Goal: Information Seeking & Learning: Learn about a topic

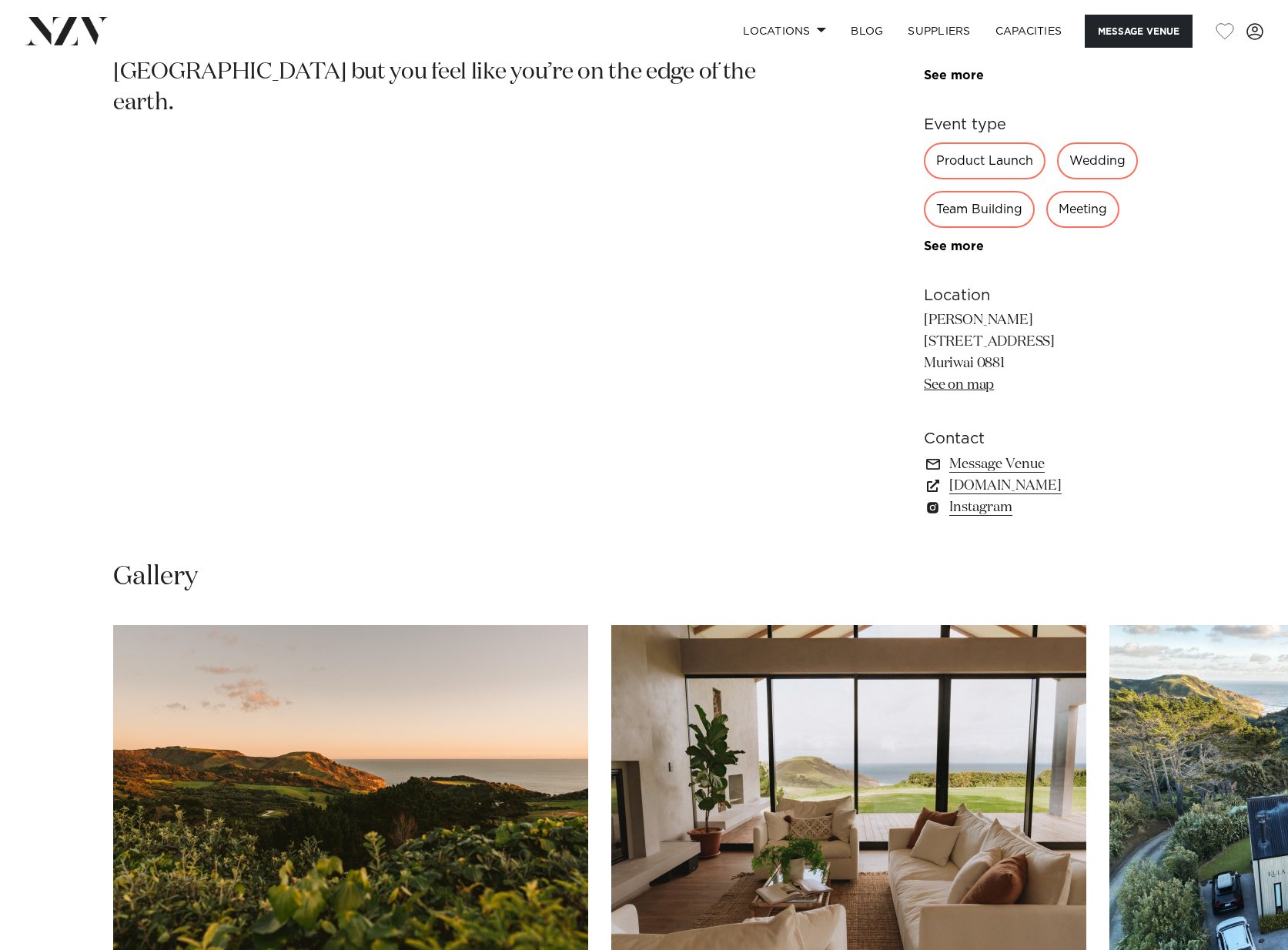
scroll to position [1143, 0]
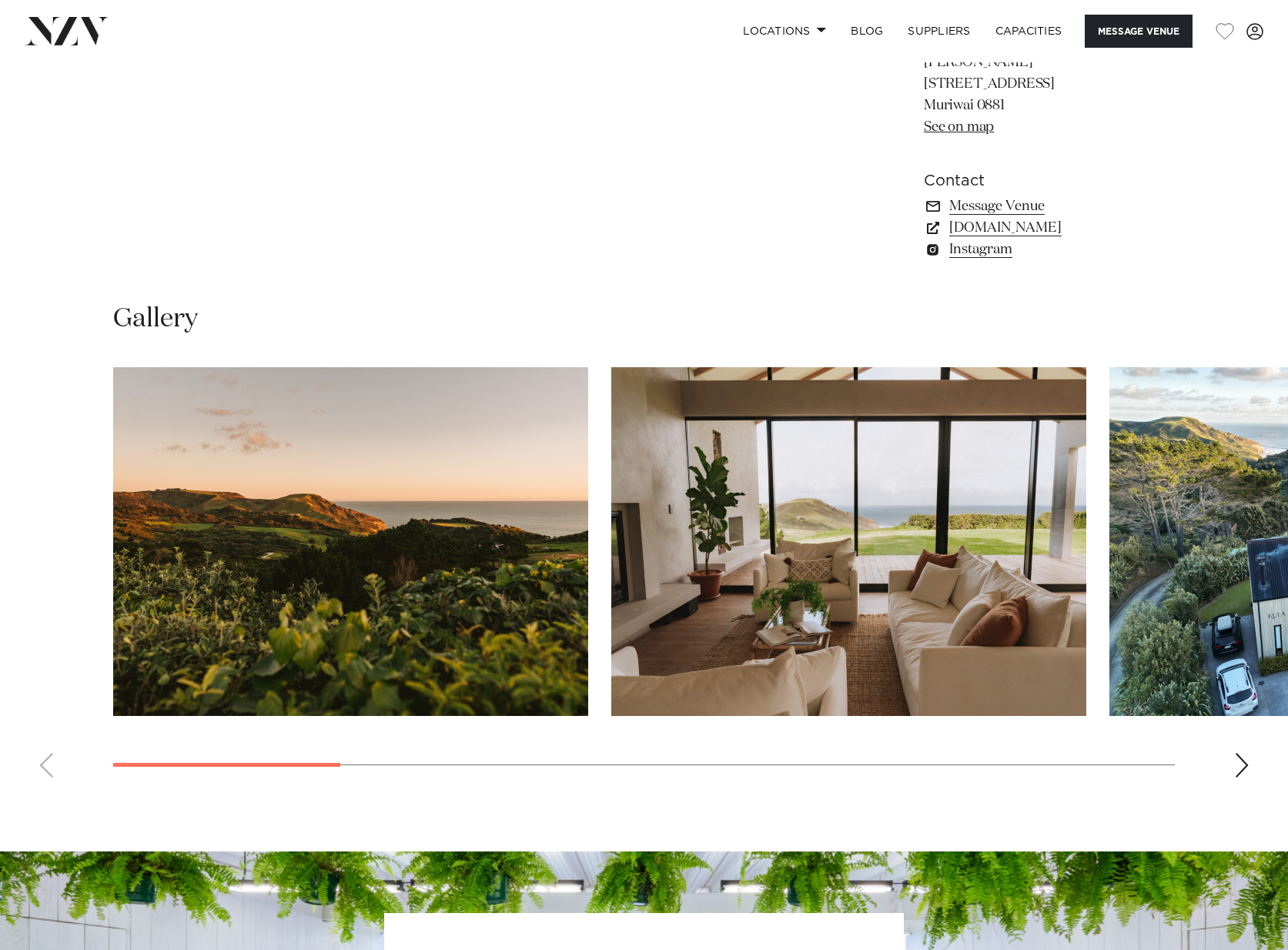
click at [1240, 765] on div "Next slide" at bounding box center [1241, 764] width 15 height 25
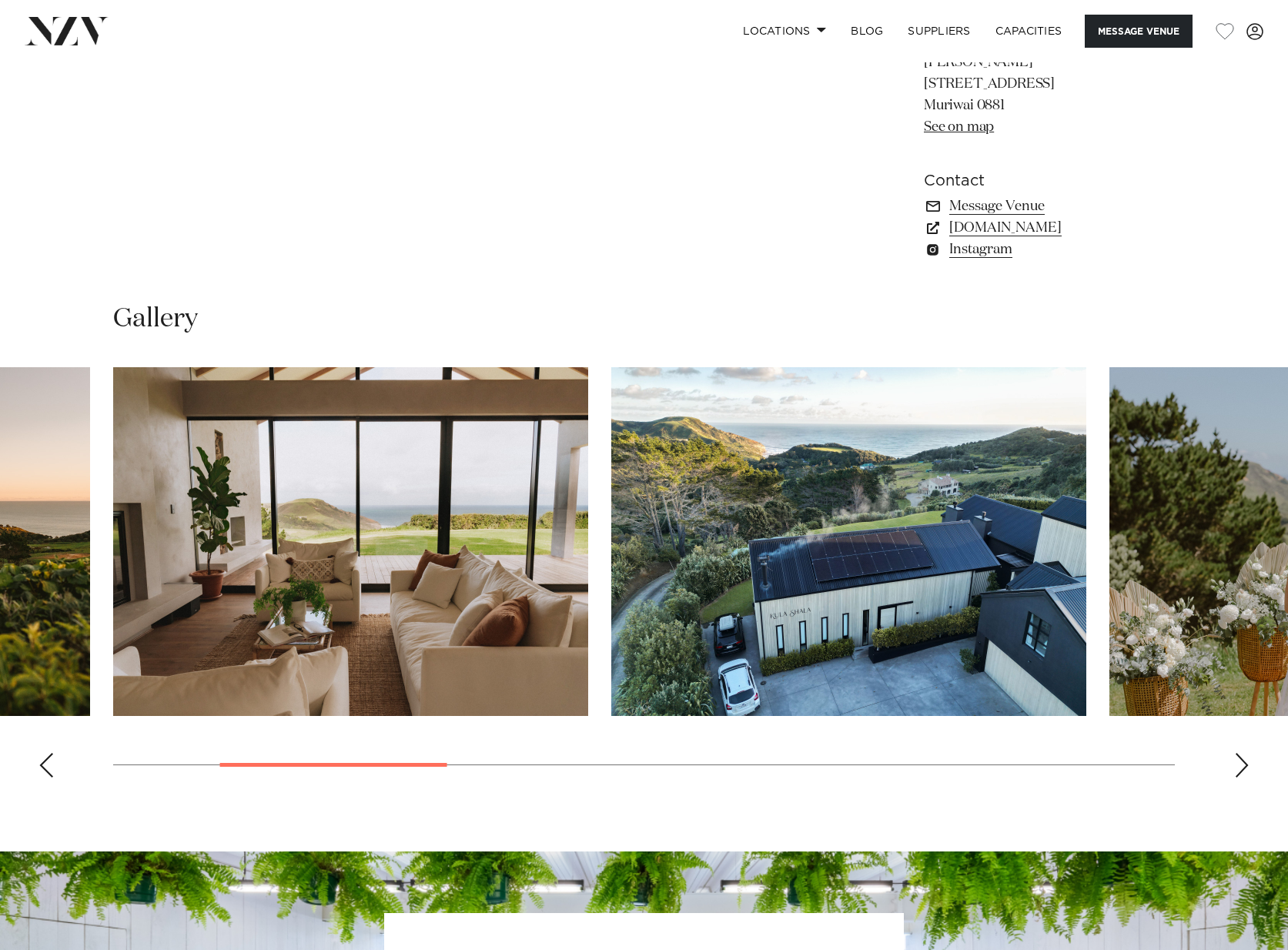
click at [1240, 765] on div "Next slide" at bounding box center [1241, 764] width 15 height 25
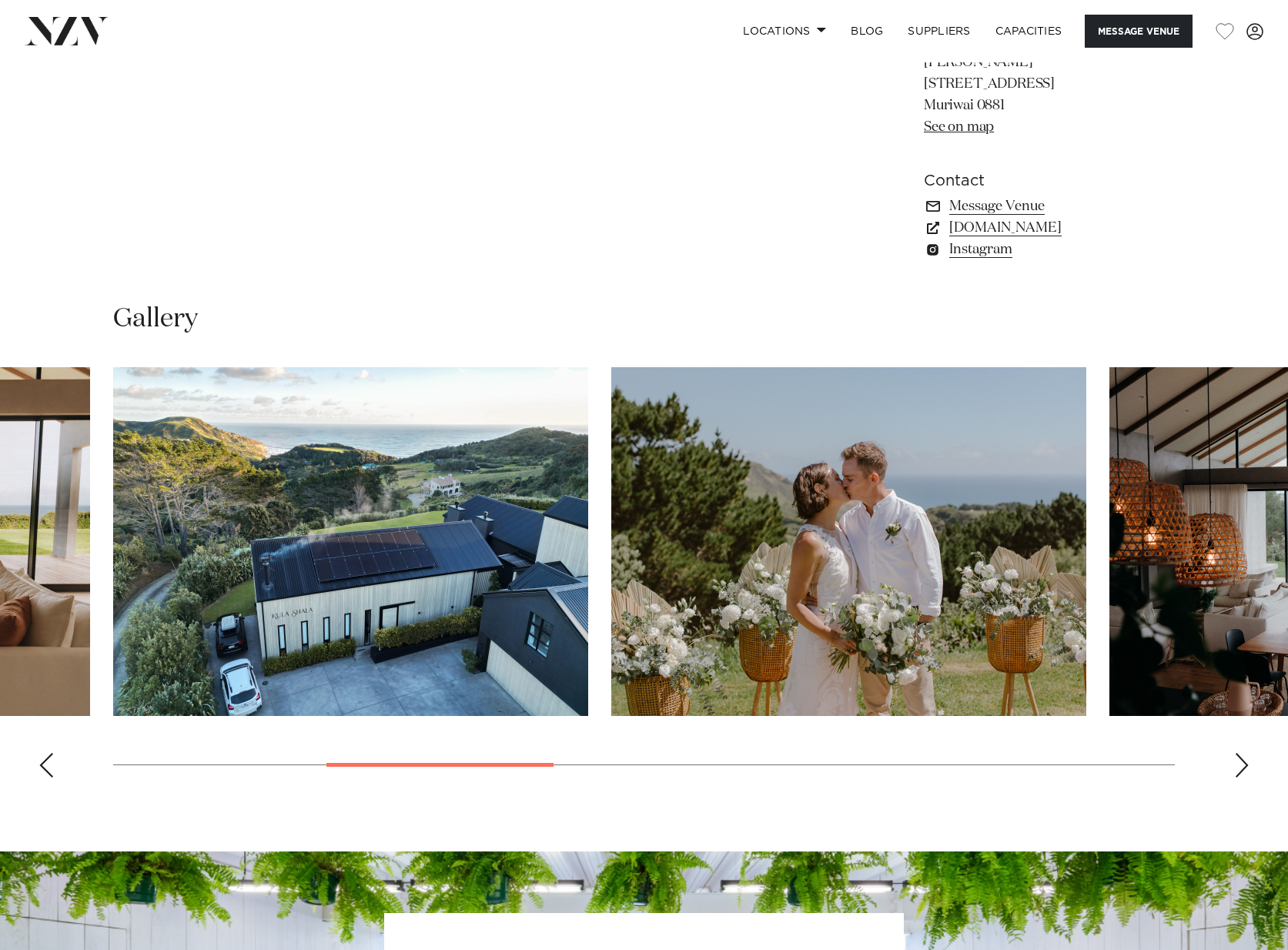
click at [1240, 765] on div "Next slide" at bounding box center [1241, 764] width 15 height 25
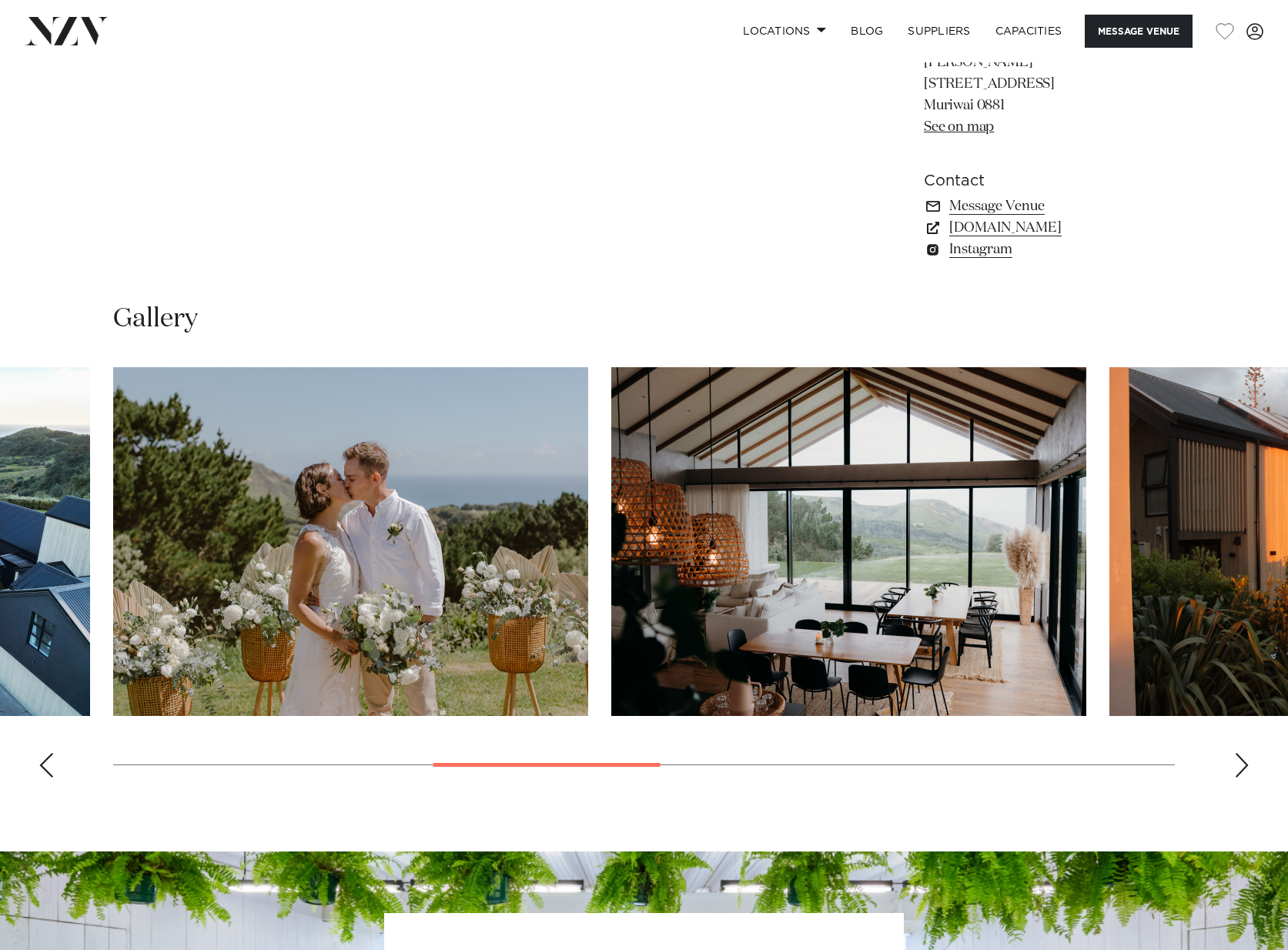
click at [1239, 764] on div "Next slide" at bounding box center [1241, 764] width 15 height 25
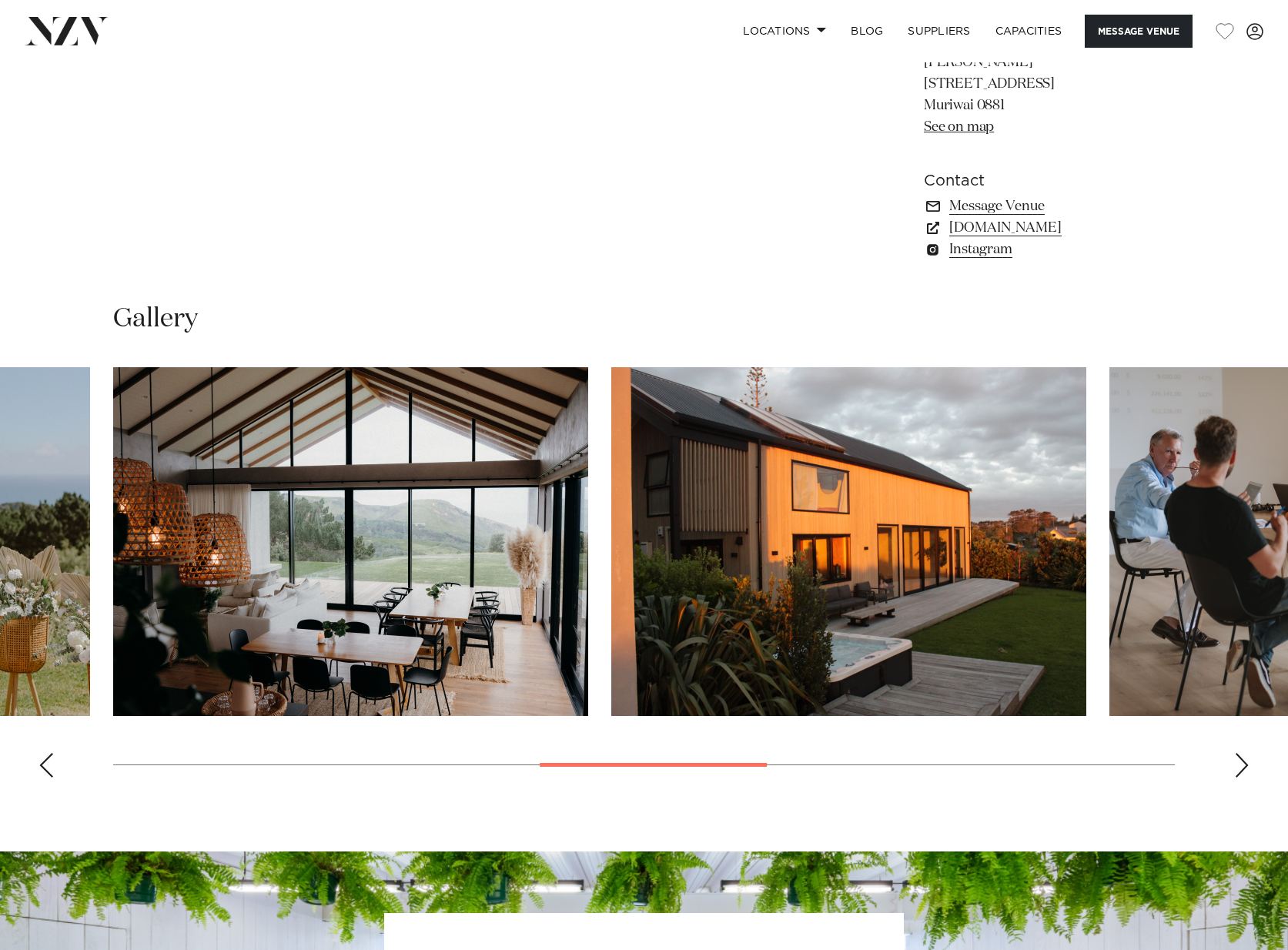
click at [1239, 763] on div "Next slide" at bounding box center [1241, 764] width 15 height 25
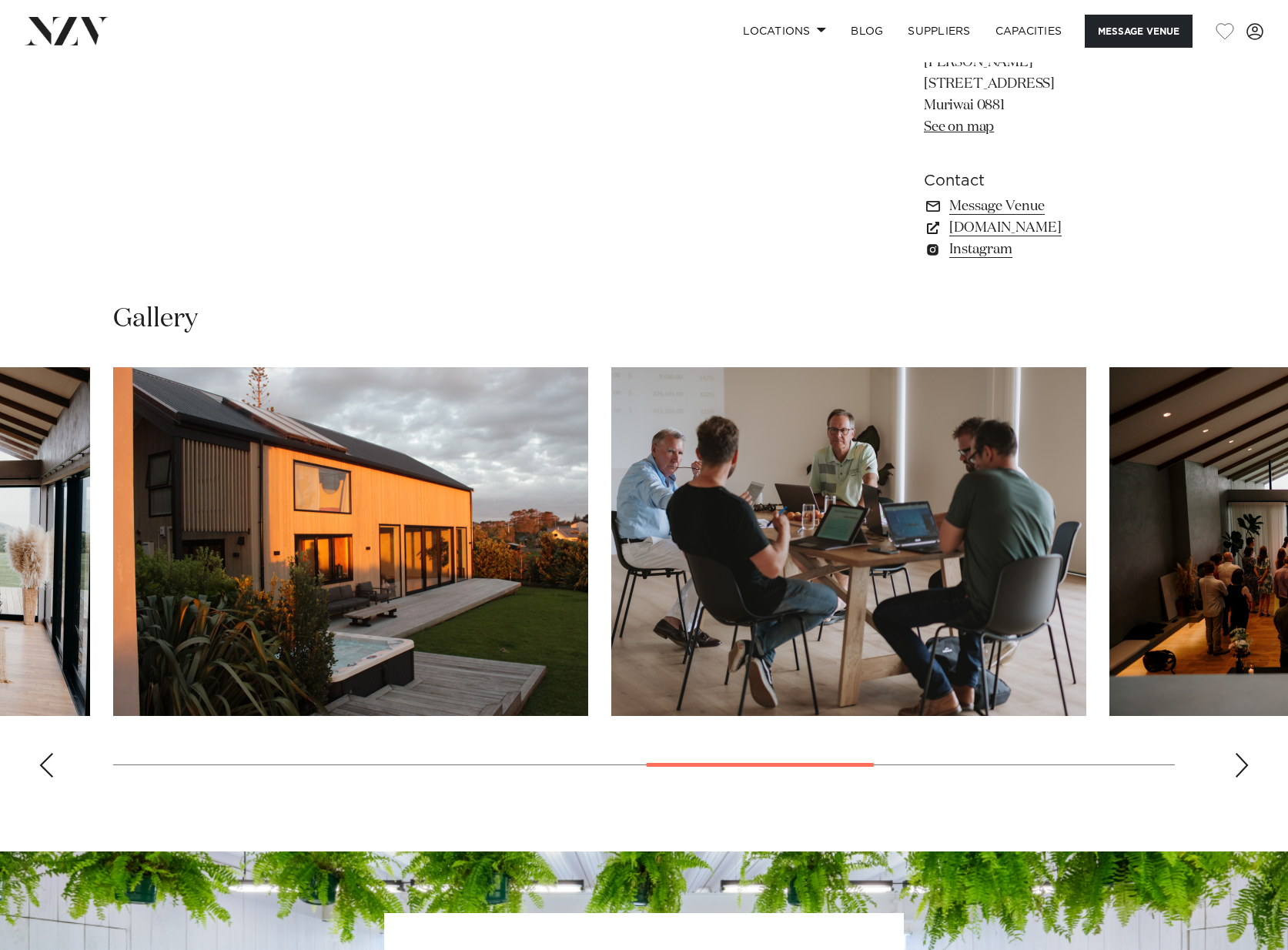
click at [1240, 763] on div "Next slide" at bounding box center [1241, 764] width 15 height 25
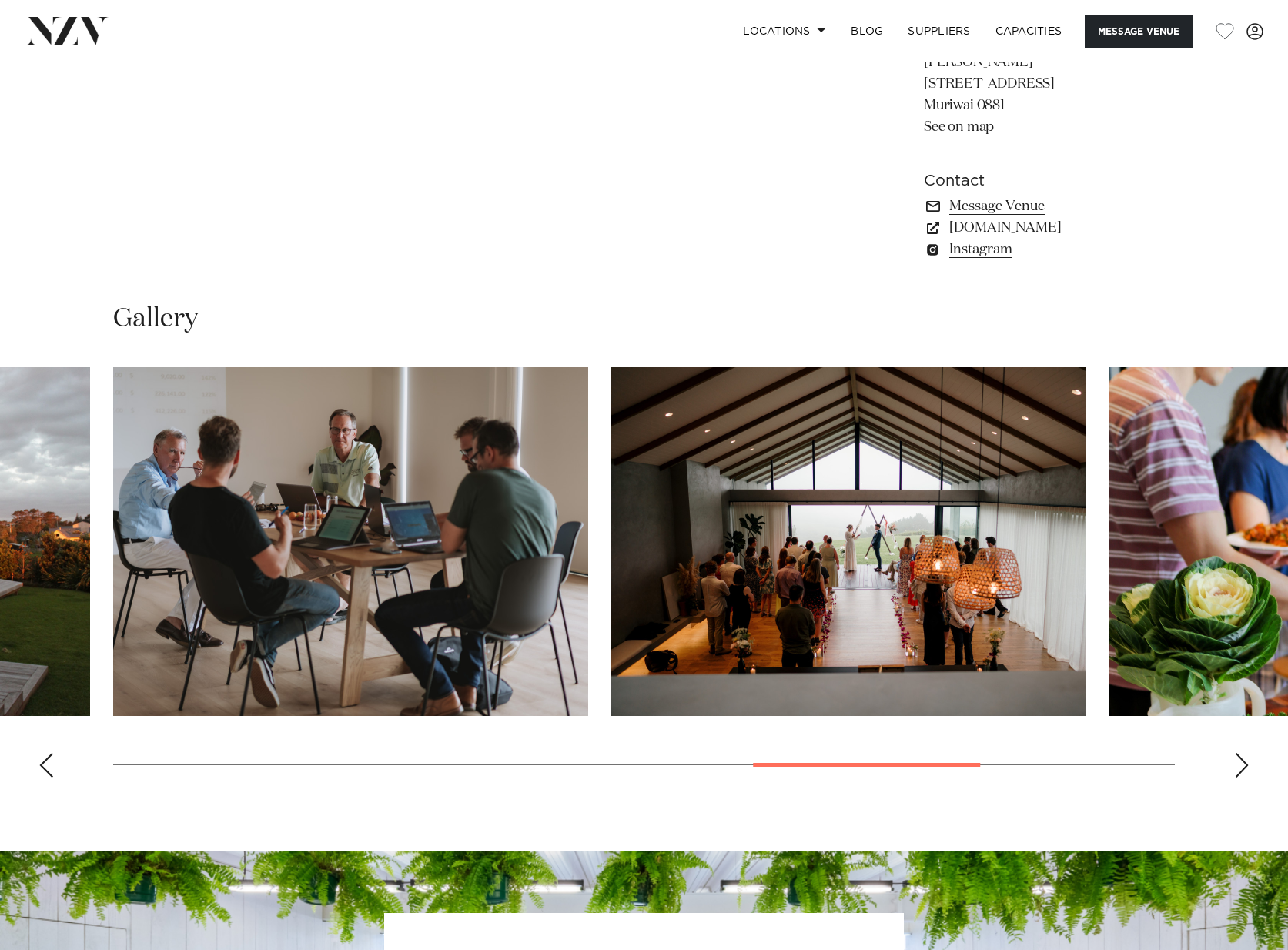
click at [1240, 762] on div "Next slide" at bounding box center [1241, 764] width 15 height 25
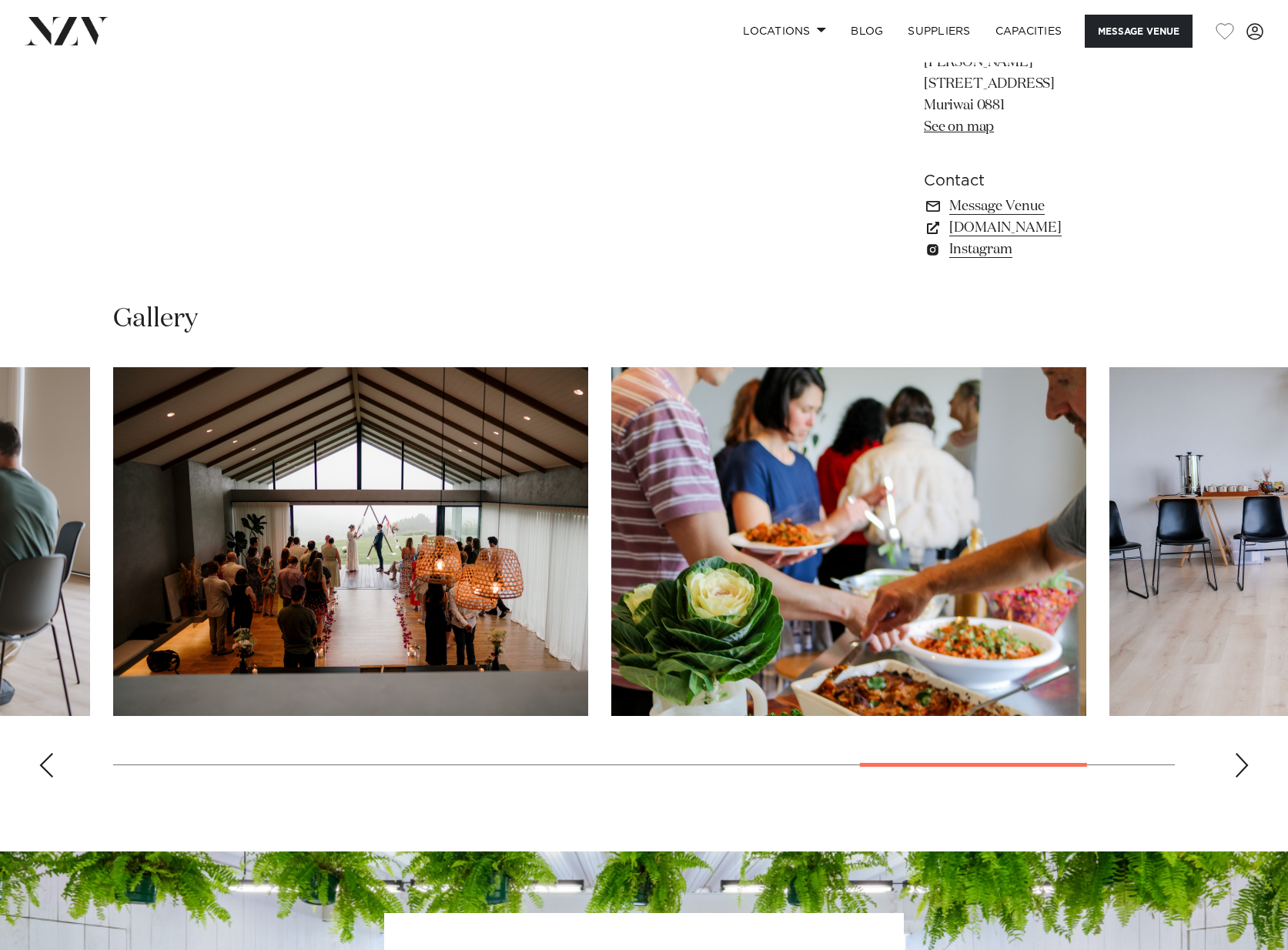
click at [1240, 762] on div "Next slide" at bounding box center [1241, 764] width 15 height 25
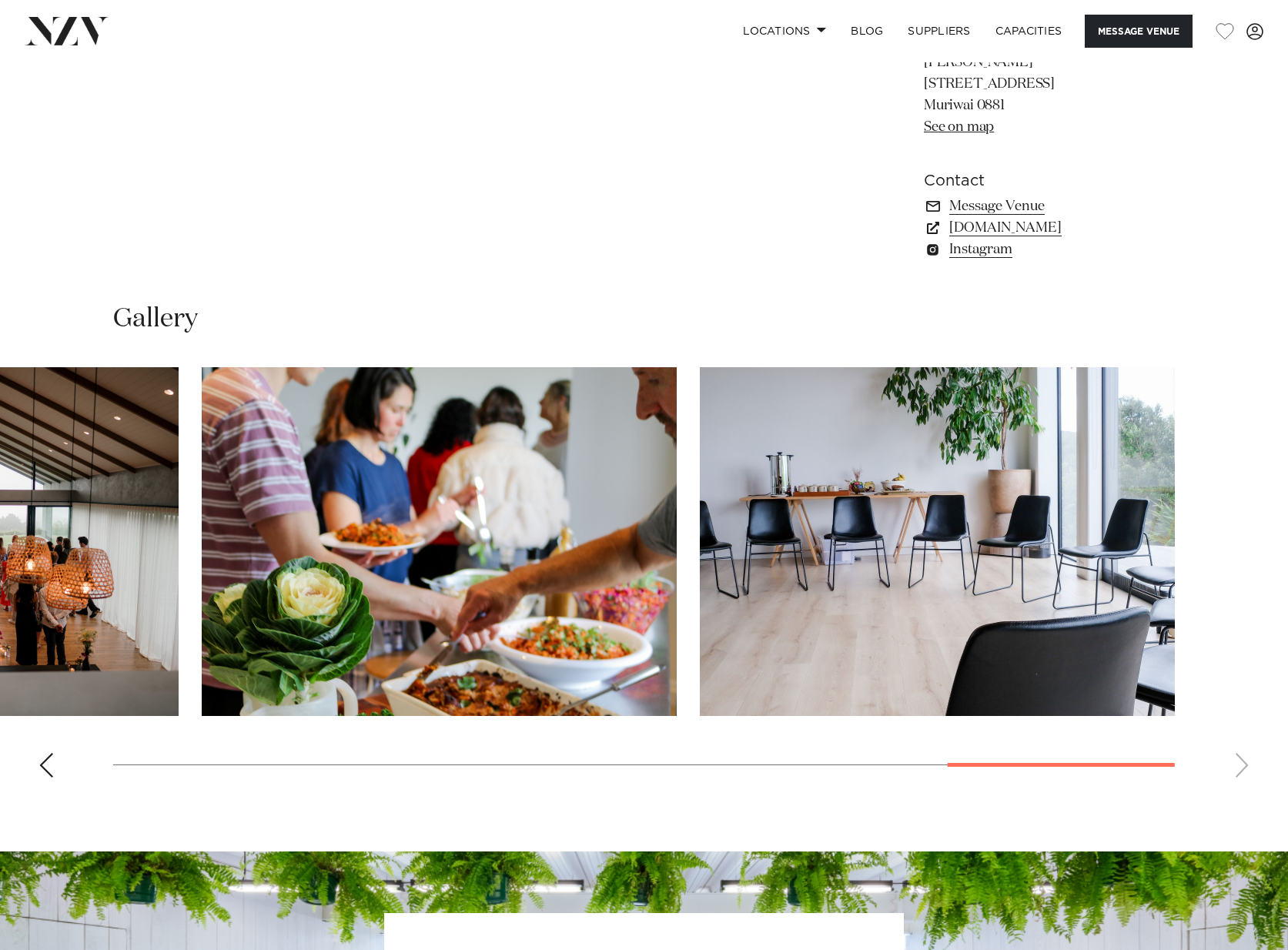
click at [1240, 762] on swiper-container at bounding box center [644, 578] width 1288 height 423
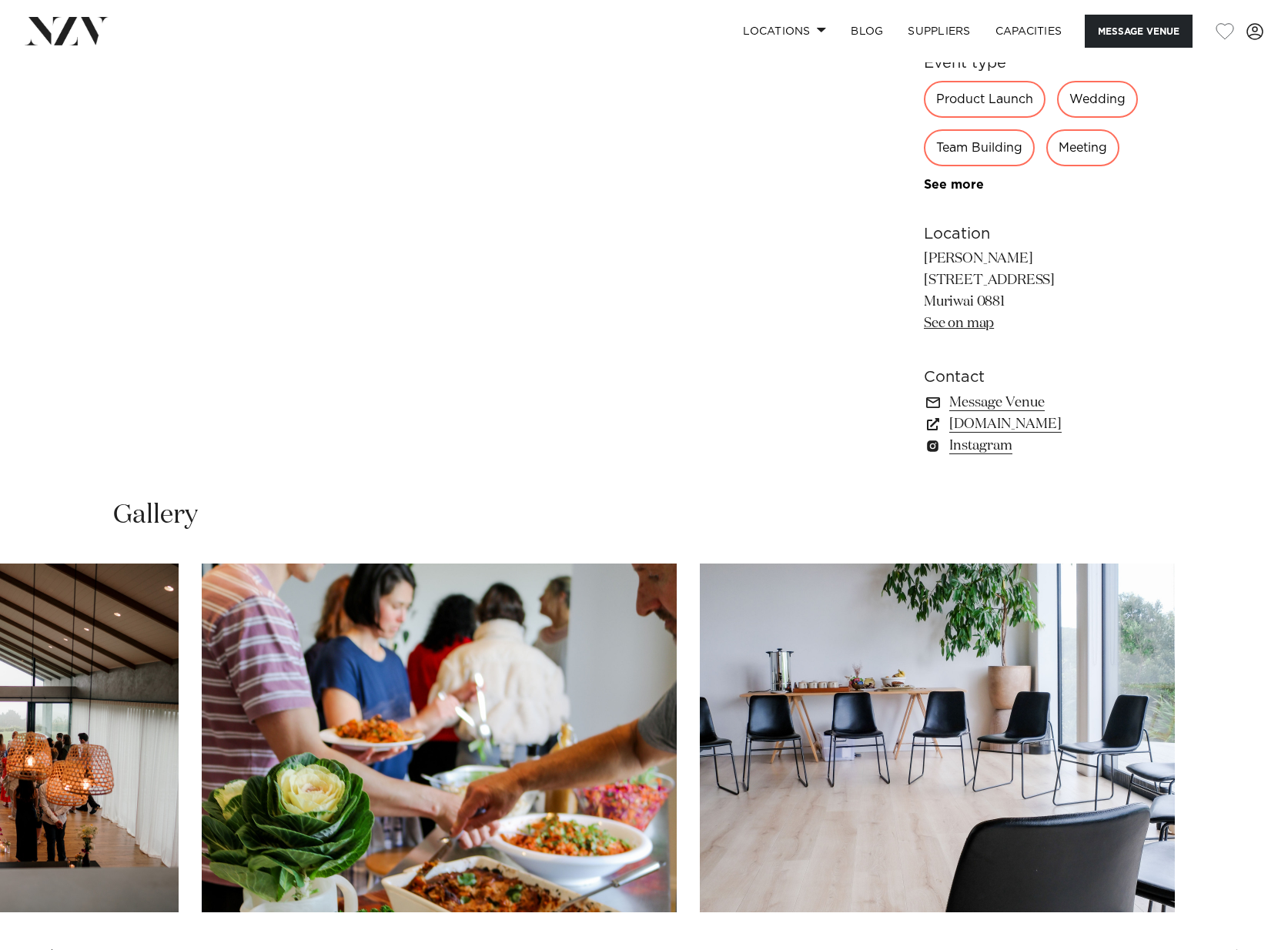
scroll to position [0, 0]
